Goal: Browse casually

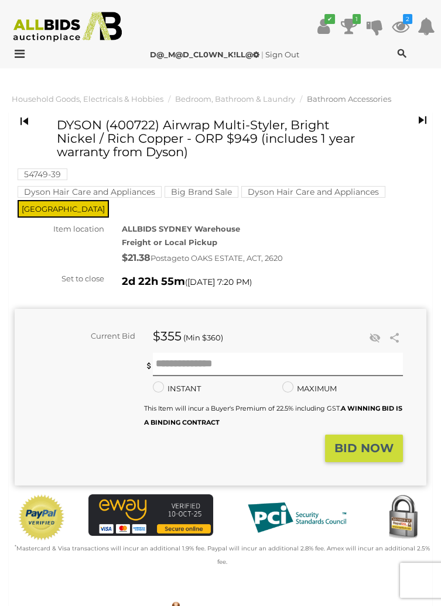
click at [74, 35] on img at bounding box center [68, 27] width 122 height 30
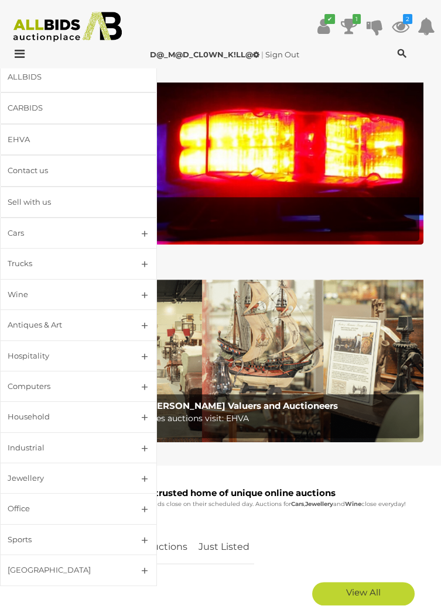
scroll to position [835, 0]
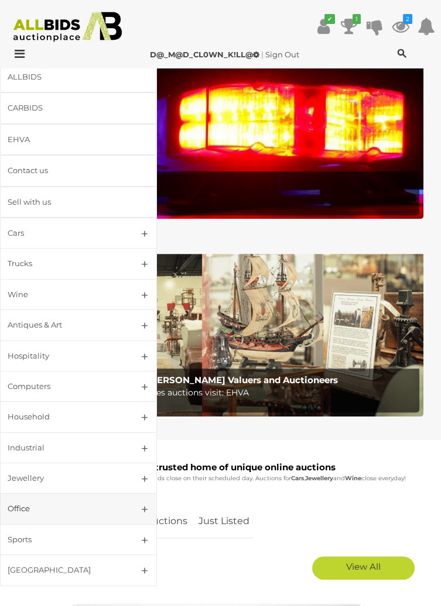
click at [93, 508] on div "Office" at bounding box center [65, 508] width 114 height 13
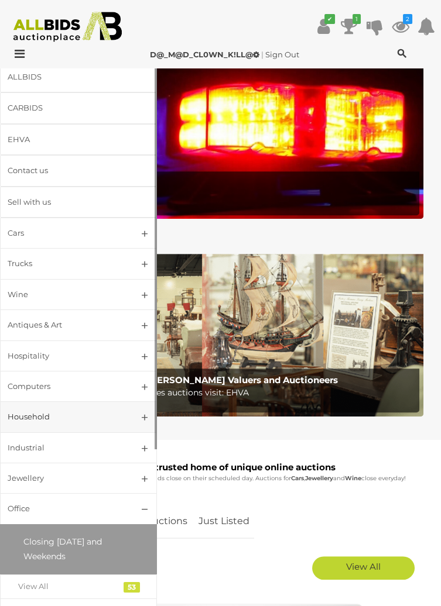
click at [112, 412] on div "Household" at bounding box center [65, 416] width 114 height 13
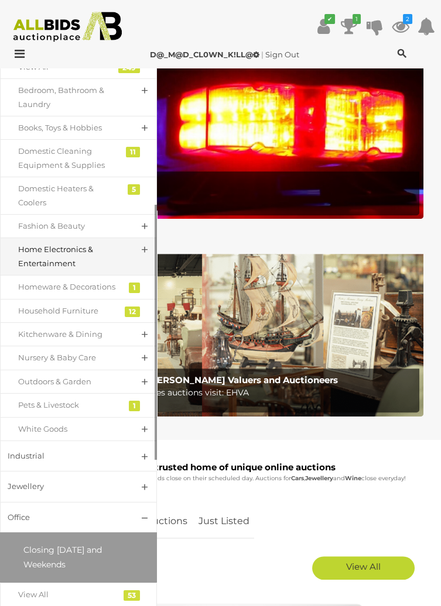
click at [106, 262] on div "Home Electronics & Entertainment" at bounding box center [69, 256] width 103 height 27
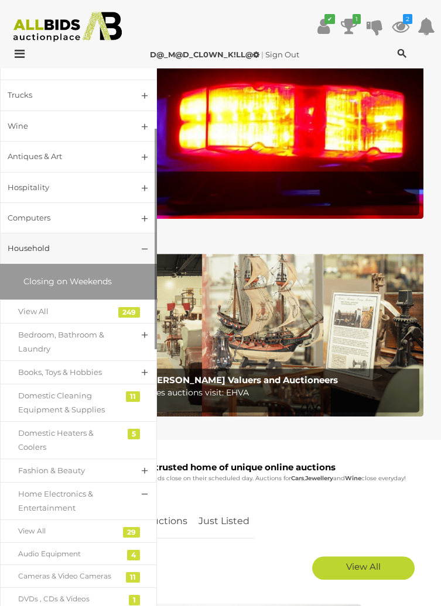
click at [114, 252] on div "Household" at bounding box center [65, 248] width 114 height 13
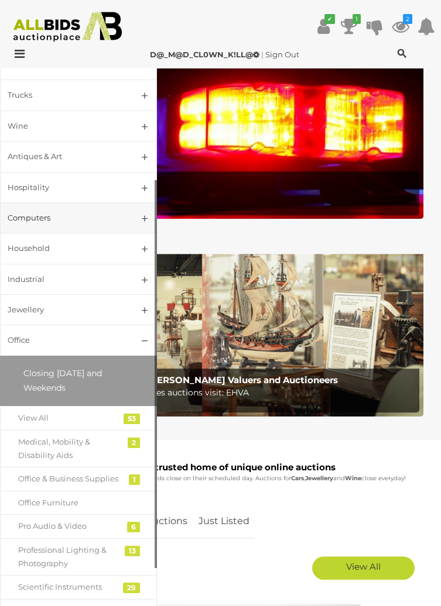
click at [120, 214] on div "Computers" at bounding box center [65, 217] width 114 height 13
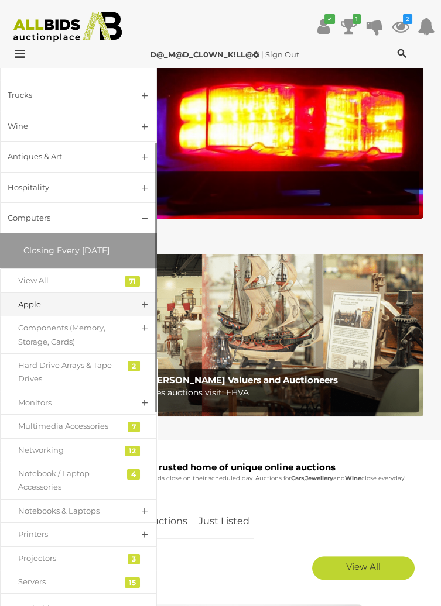
click at [136, 302] on link "Apple" at bounding box center [78, 305] width 157 height 24
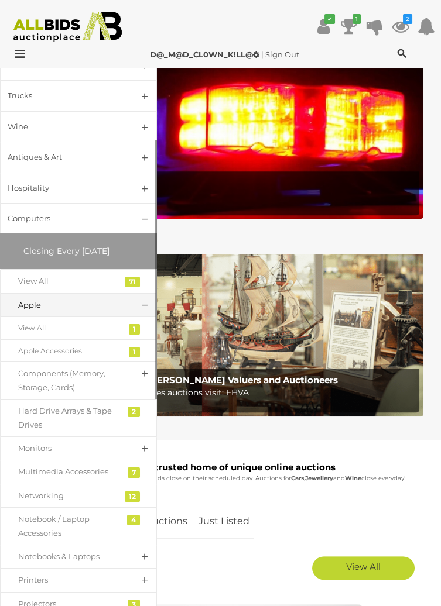
click at [137, 312] on link "Apple" at bounding box center [78, 305] width 157 height 24
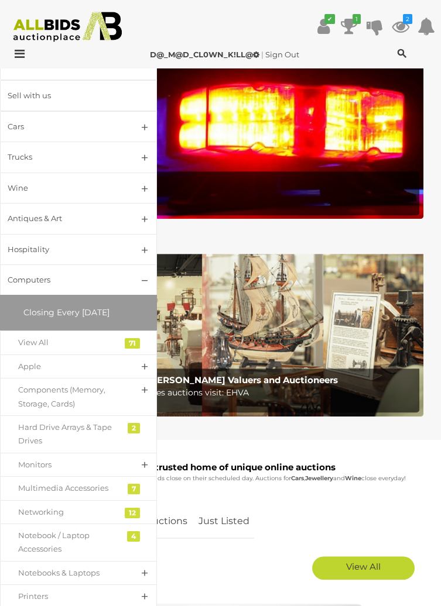
click at [358, 16] on icon "1" at bounding box center [356, 19] width 8 height 10
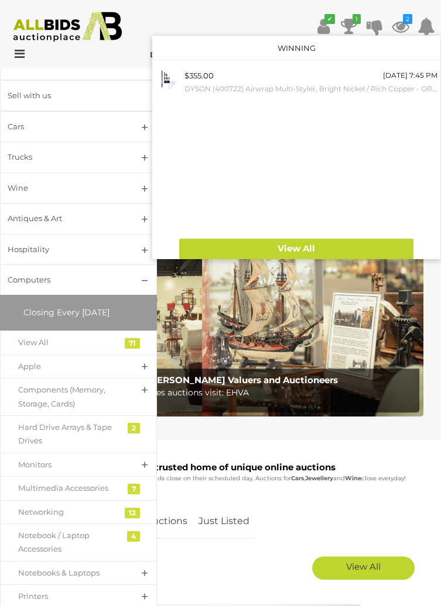
click at [346, 18] on icon at bounding box center [349, 26] width 16 height 21
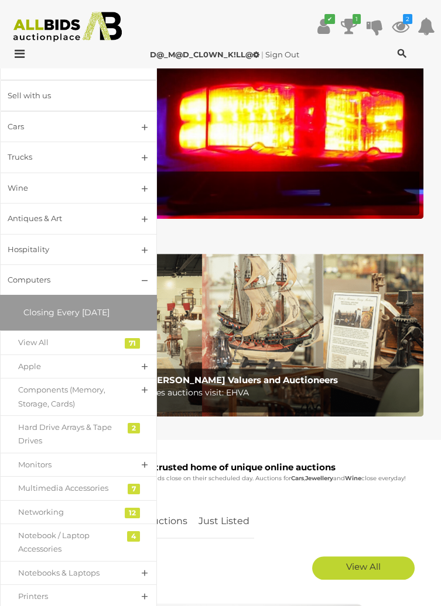
click at [348, 22] on icon at bounding box center [349, 26] width 16 height 21
